Goal: Transaction & Acquisition: Book appointment/travel/reservation

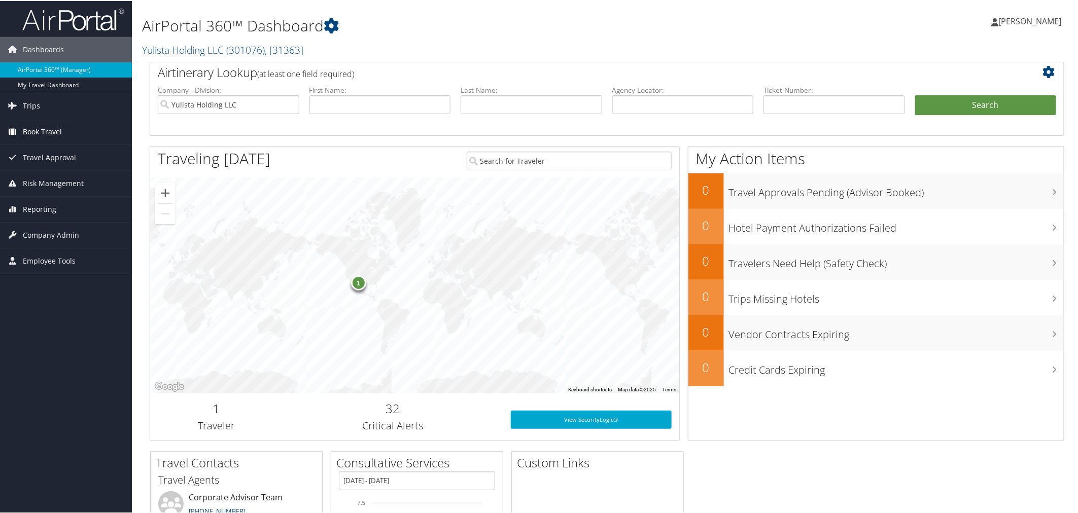
click at [49, 128] on span "Book Travel" at bounding box center [42, 130] width 39 height 25
click at [48, 165] on link "Book/Manage Online Trips" at bounding box center [66, 166] width 132 height 15
